Goal: Task Accomplishment & Management: Manage account settings

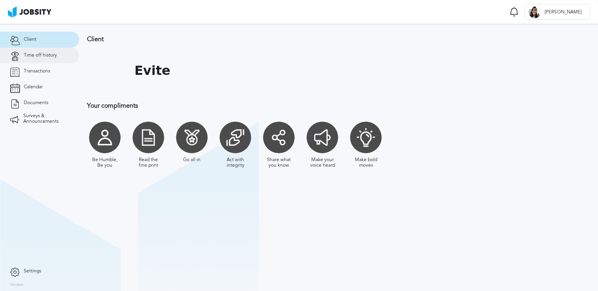
click at [44, 55] on span "Time off history" at bounding box center [40, 56] width 33 height 6
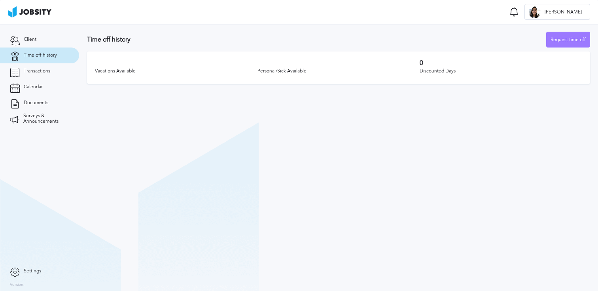
click at [44, 55] on span "Time off history" at bounding box center [40, 56] width 33 height 6
click at [45, 73] on span "Transactions" at bounding box center [37, 71] width 27 height 6
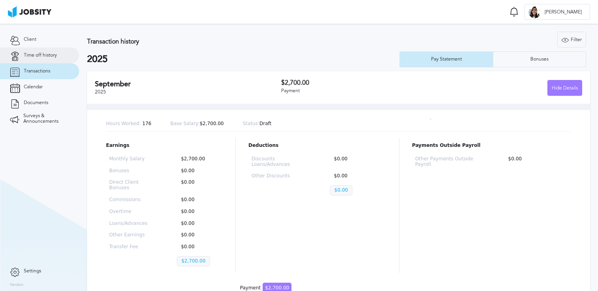
click at [44, 55] on span "Time off history" at bounding box center [40, 56] width 33 height 6
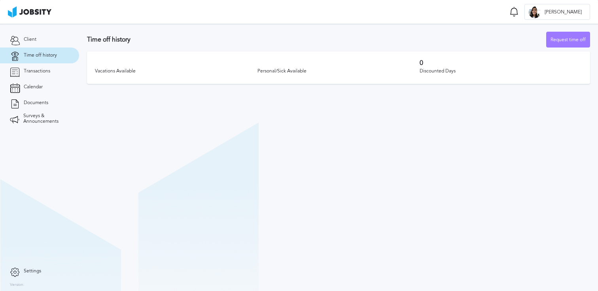
click at [256, 70] on div "Vacations Available" at bounding box center [176, 71] width 163 height 6
click at [260, 70] on div "Personal/Sick Available" at bounding box center [339, 71] width 163 height 6
click at [554, 40] on div "Request time off" at bounding box center [568, 40] width 43 height 16
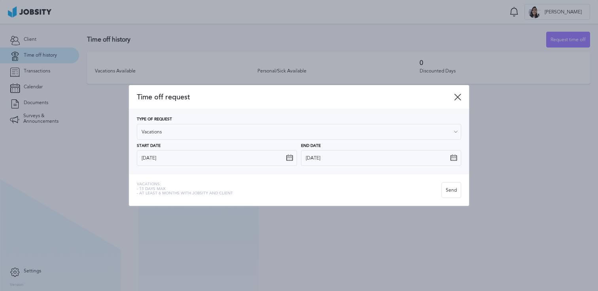
click at [456, 98] on icon at bounding box center [457, 96] width 7 height 7
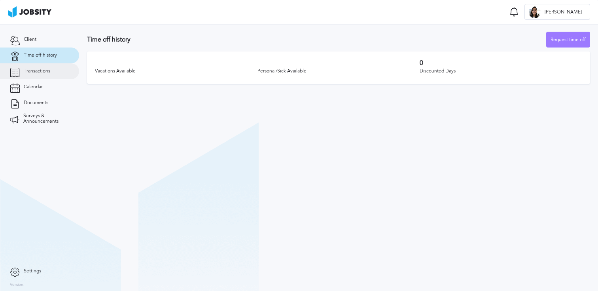
click at [21, 72] on link "Transactions" at bounding box center [39, 71] width 79 height 16
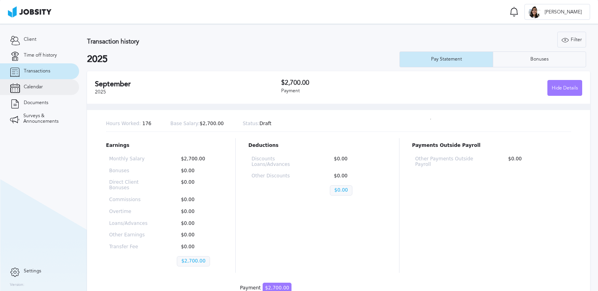
click at [25, 87] on span "Calendar" at bounding box center [33, 87] width 19 height 6
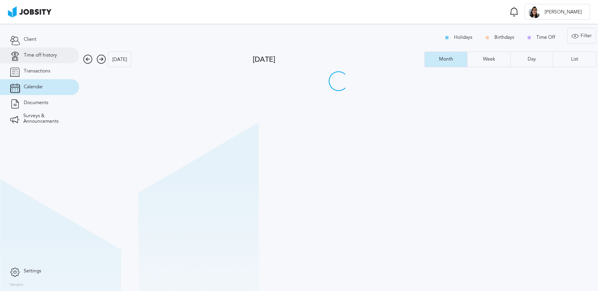
click at [31, 53] on span "Time off history" at bounding box center [40, 56] width 33 height 6
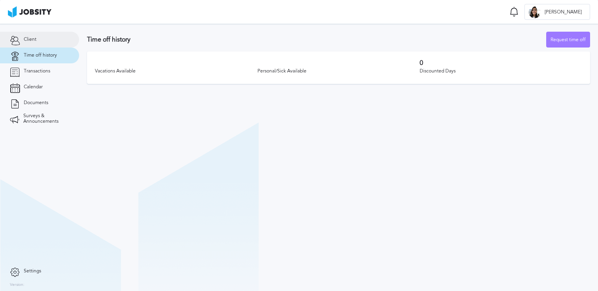
click at [31, 41] on span "Client" at bounding box center [30, 40] width 13 height 6
